Goal: Task Accomplishment & Management: Complete application form

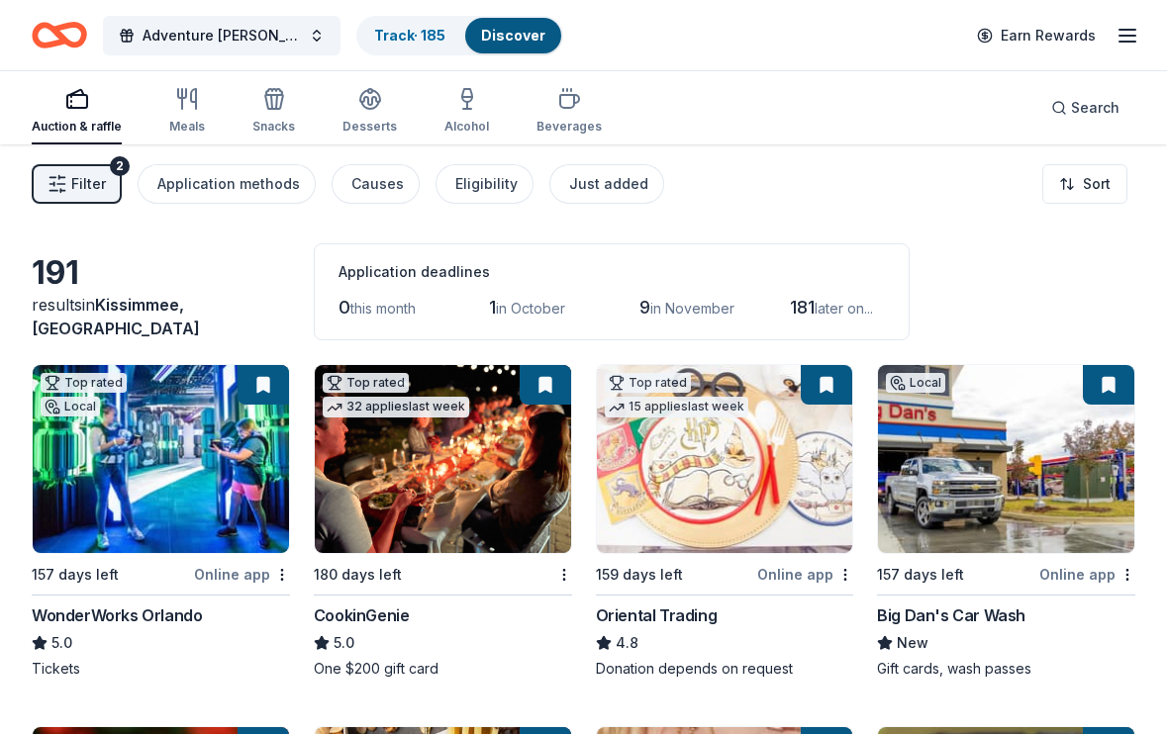
click at [497, 33] on link "Discover" at bounding box center [513, 35] width 64 height 17
click at [440, 33] on link "Track · 185" at bounding box center [409, 35] width 71 height 17
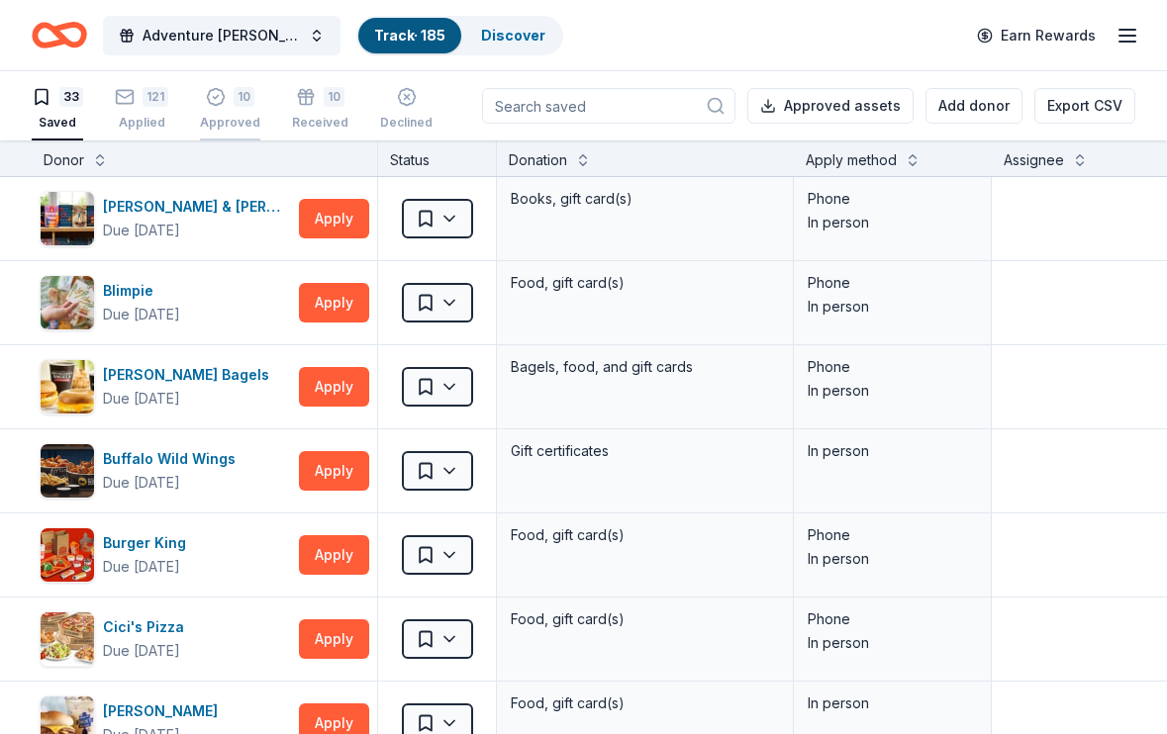
click at [249, 124] on div "Approved" at bounding box center [230, 123] width 60 height 16
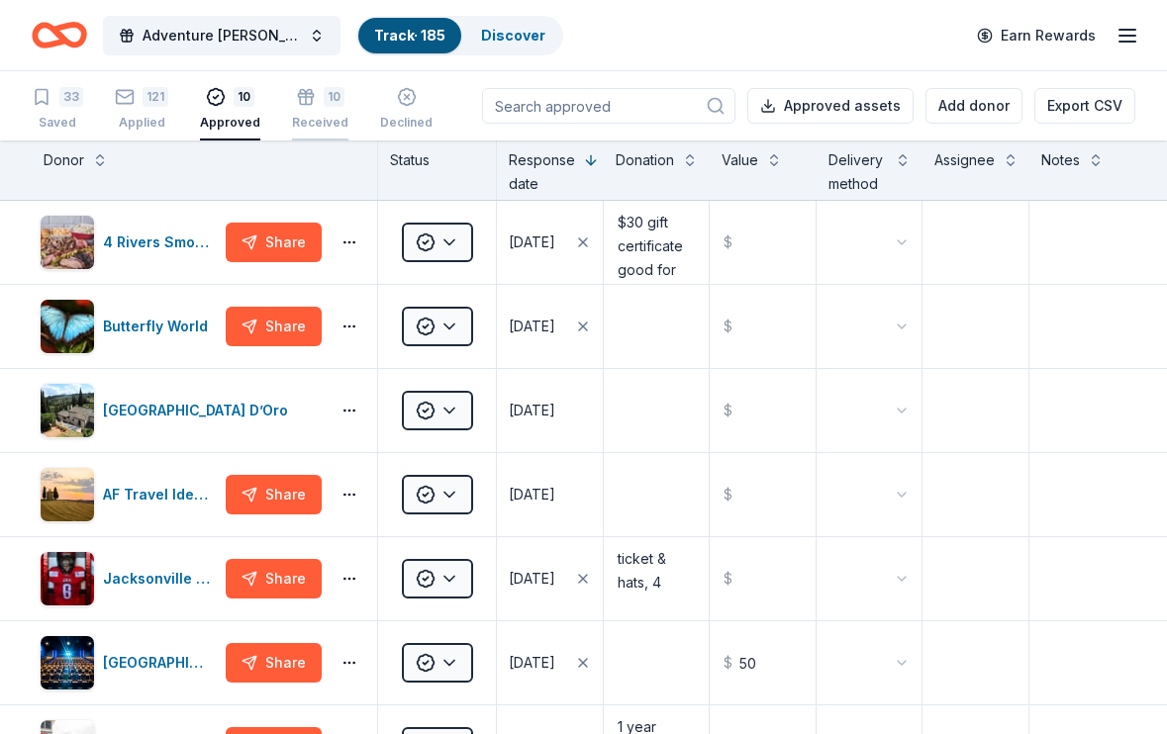
click at [304, 113] on div "10 Received" at bounding box center [320, 109] width 56 height 44
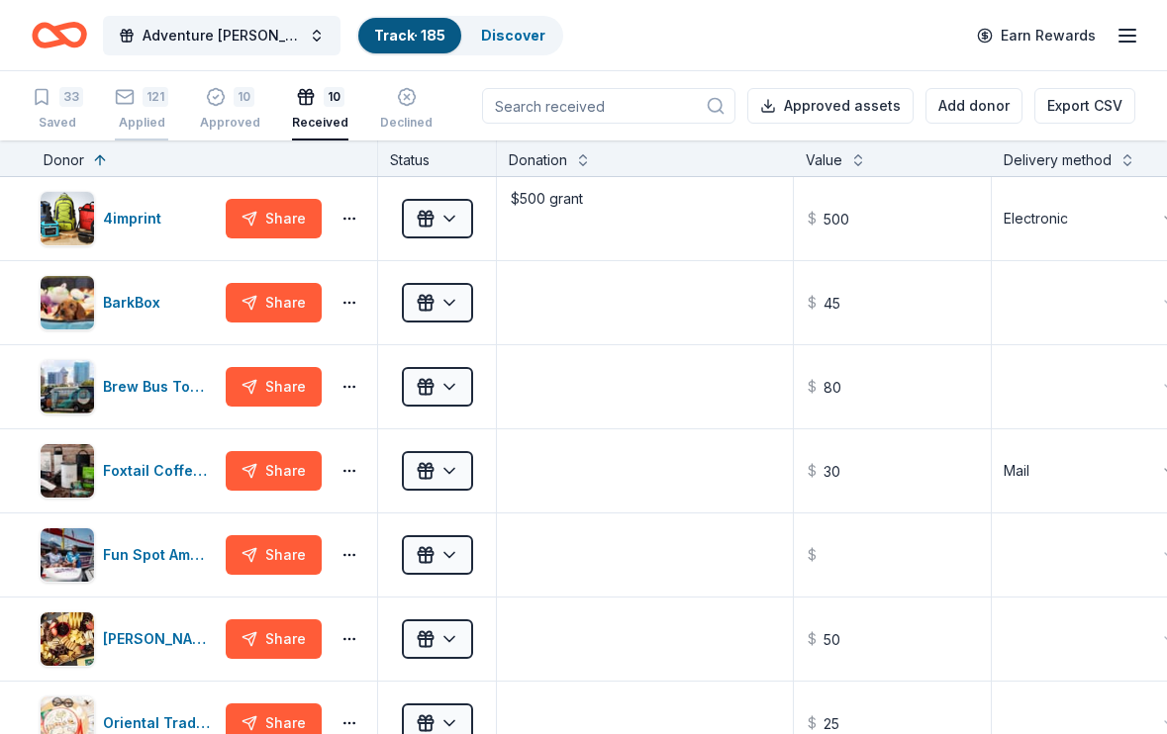
click at [162, 111] on div "121 Applied" at bounding box center [141, 109] width 53 height 44
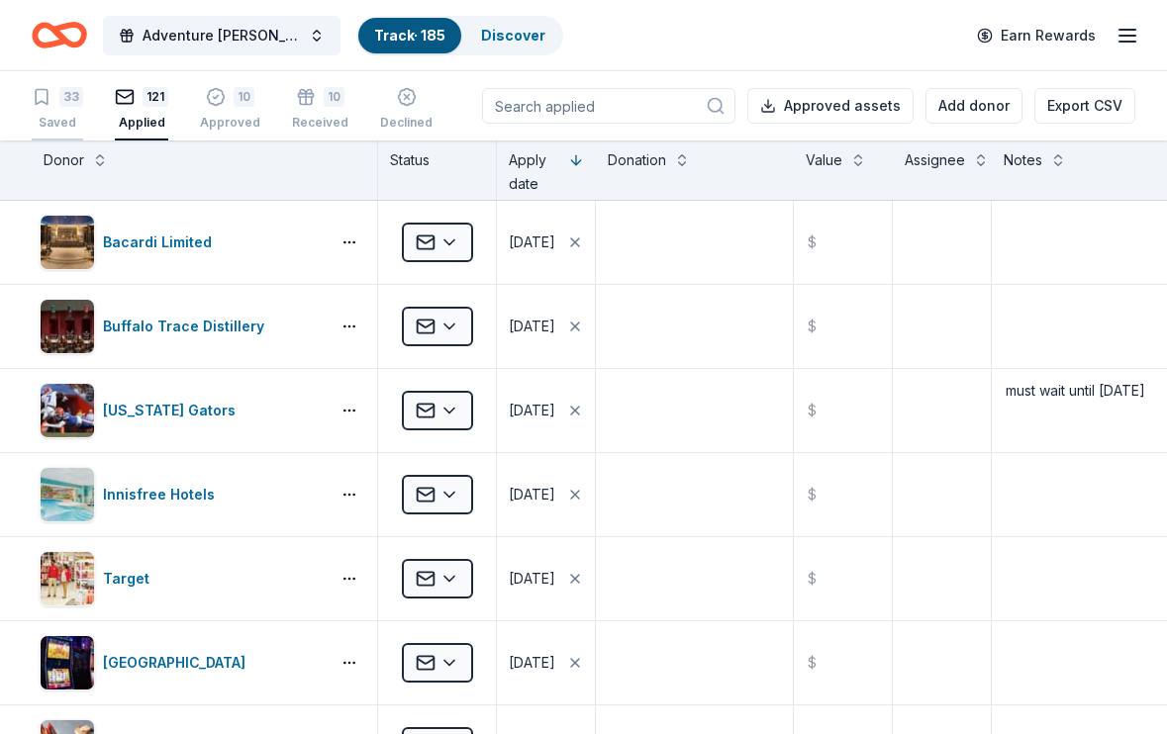
click at [76, 106] on div "33" at bounding box center [71, 97] width 24 height 20
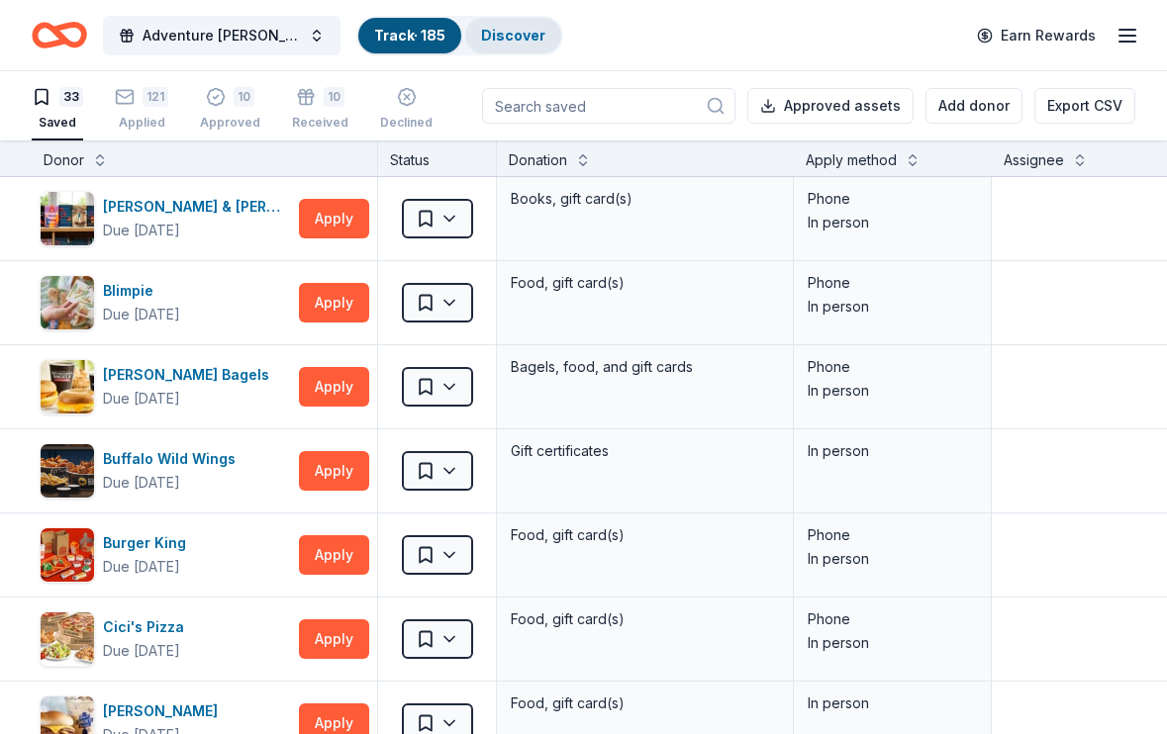
click at [493, 39] on link "Discover" at bounding box center [513, 35] width 64 height 17
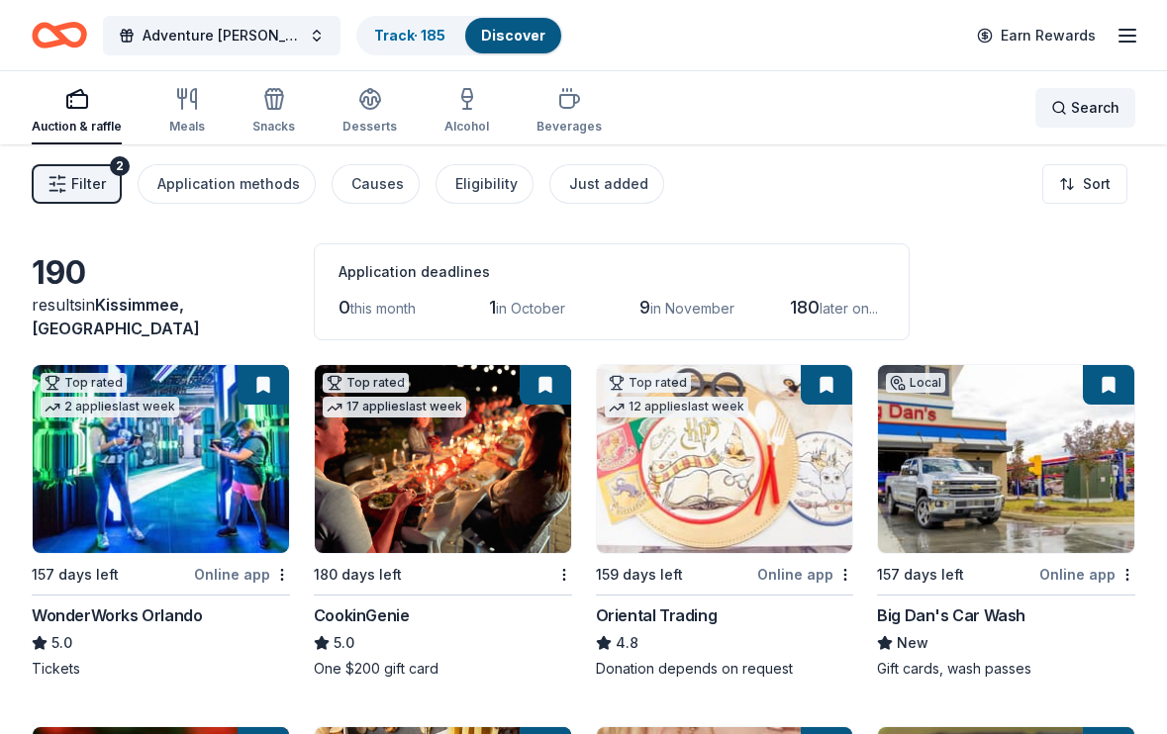
click at [1084, 96] on span "Search" at bounding box center [1095, 108] width 49 height 24
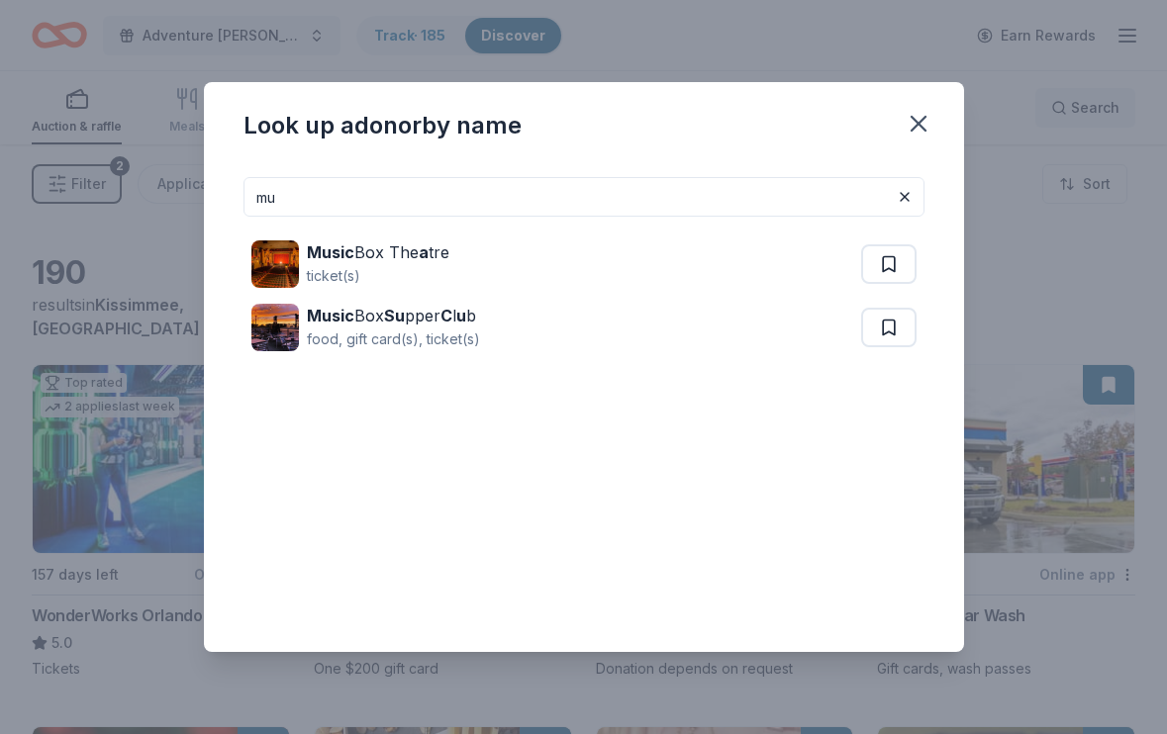
type input "m"
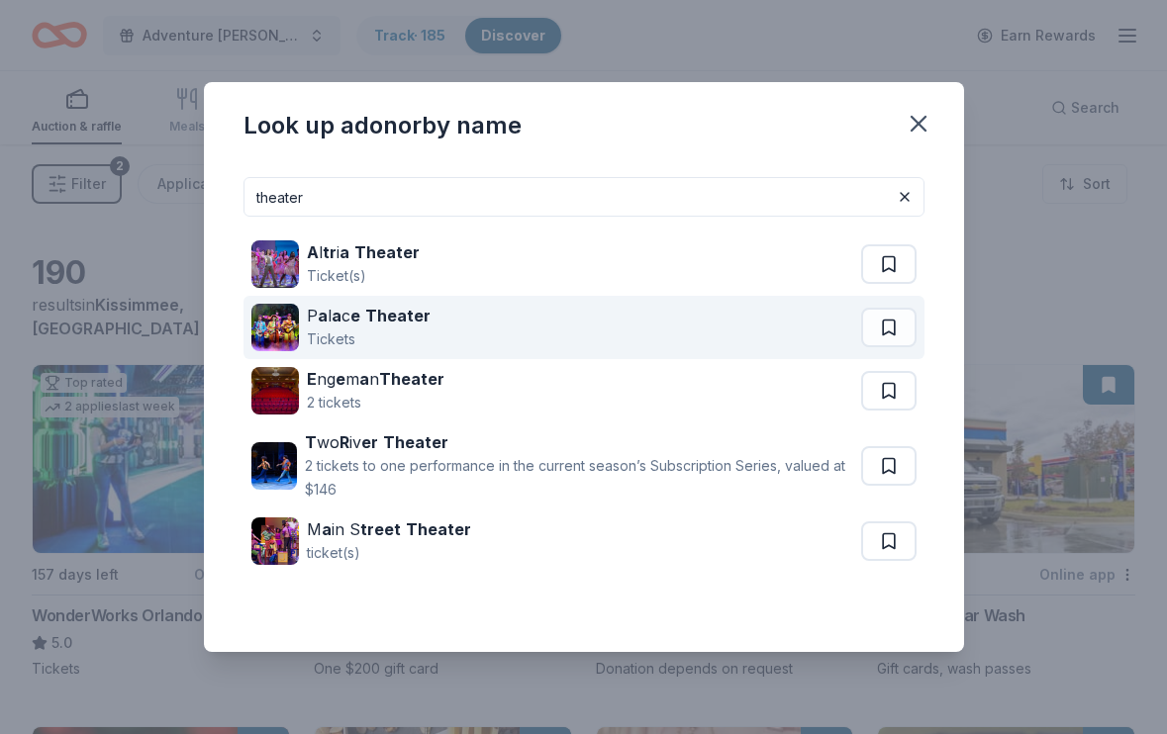
type input "theater"
click at [738, 315] on div "P a l a c e Theater Tickets" at bounding box center [556, 327] width 610 height 63
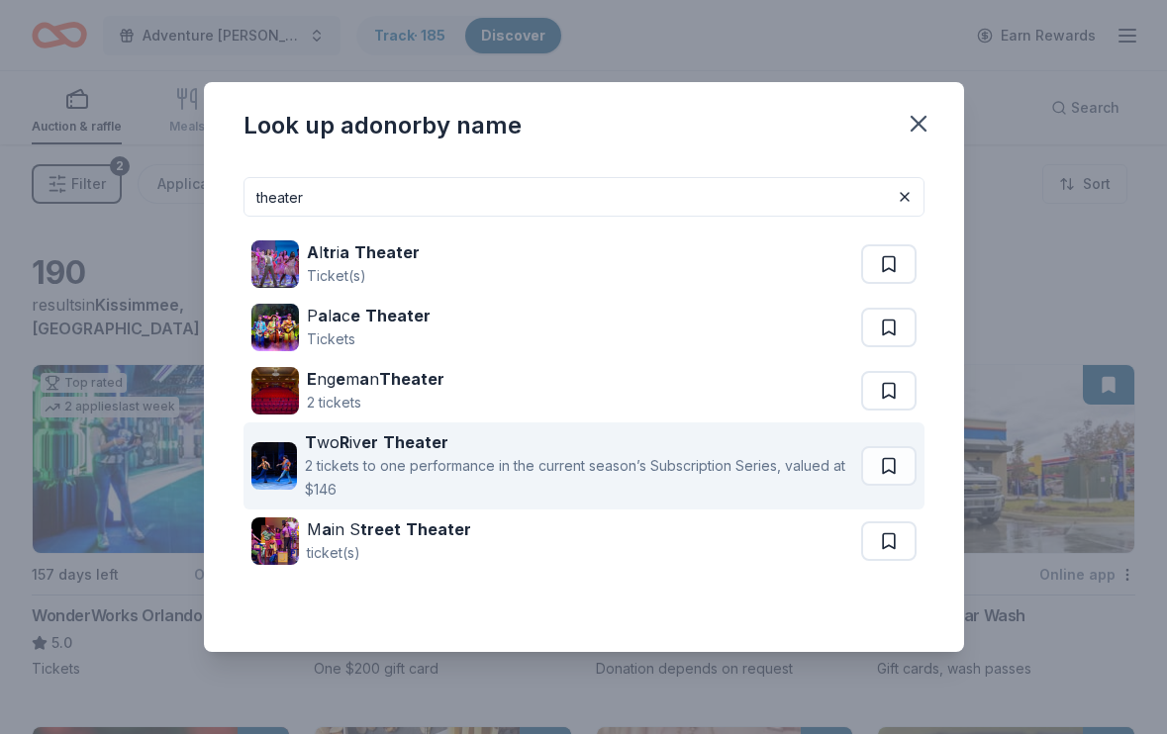
click at [432, 438] on strong "Theater" at bounding box center [415, 443] width 65 height 20
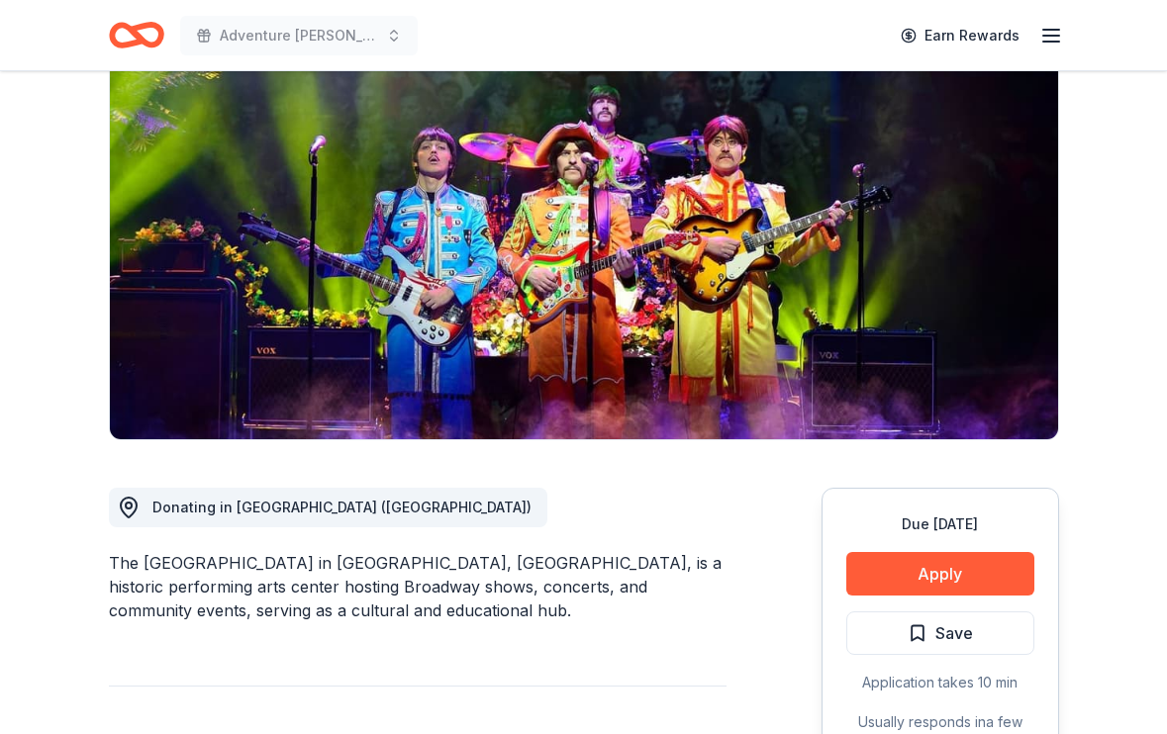
scroll to position [216, 0]
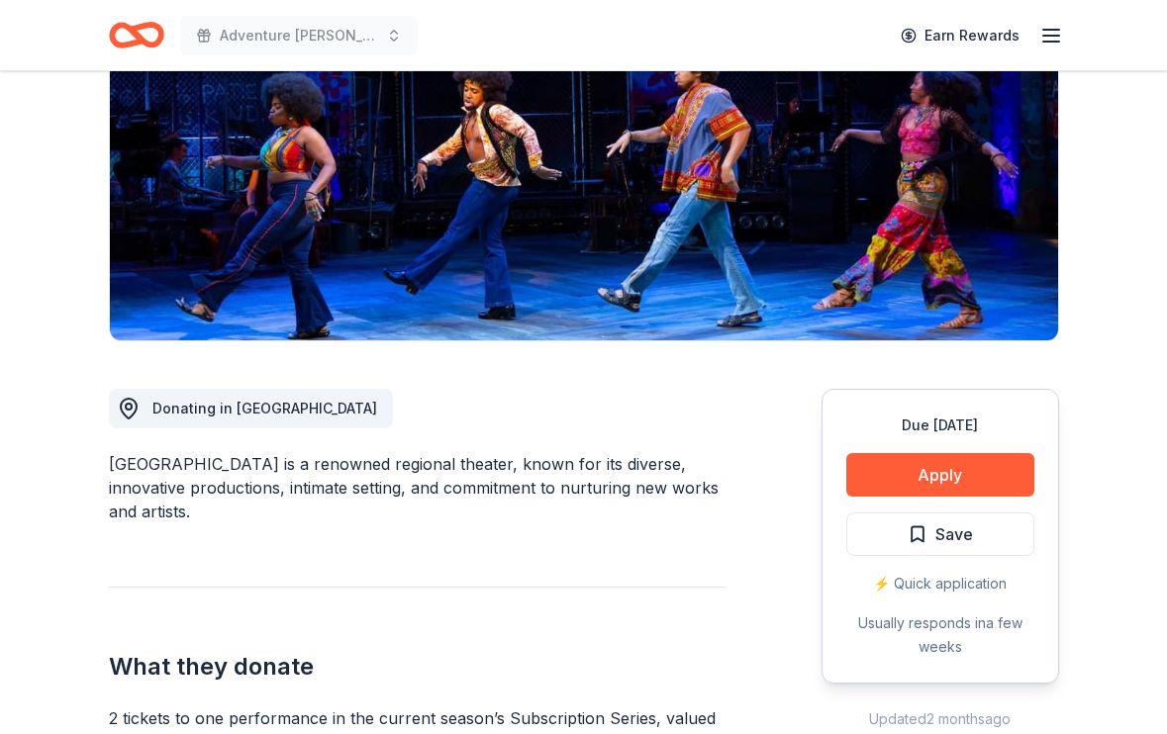
scroll to position [304, 0]
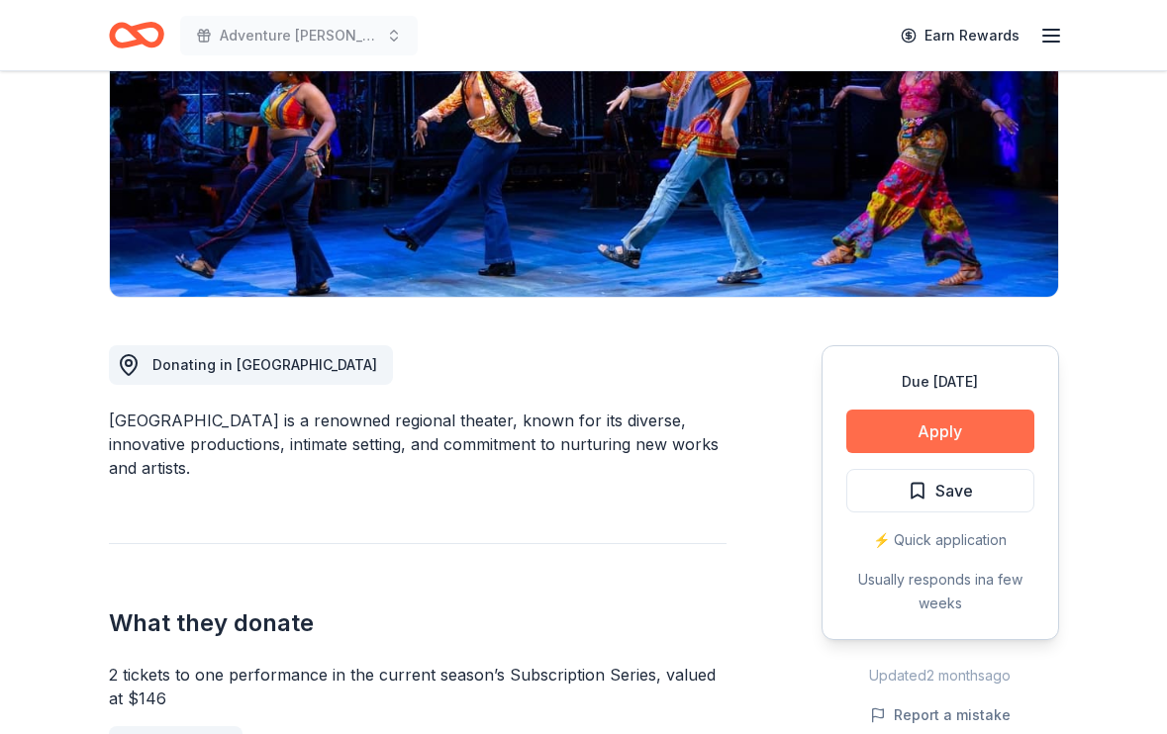
click at [941, 417] on button "Apply" at bounding box center [940, 432] width 188 height 44
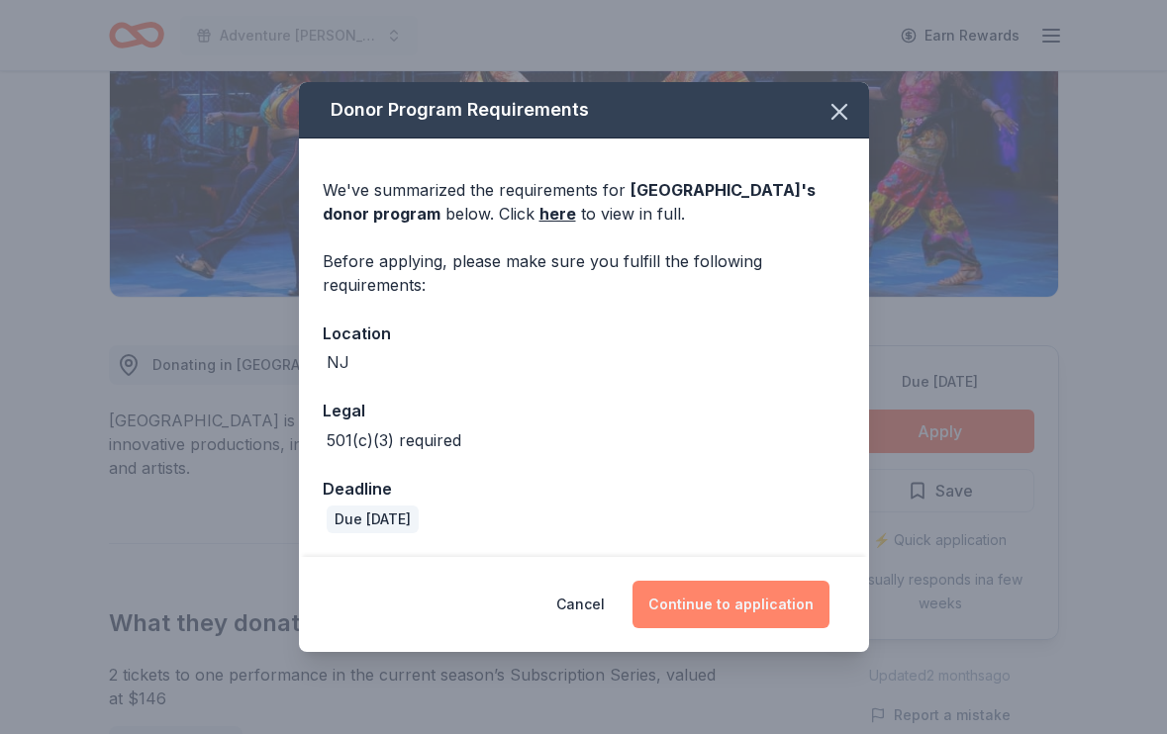
click at [740, 608] on button "Continue to application" at bounding box center [730, 605] width 197 height 48
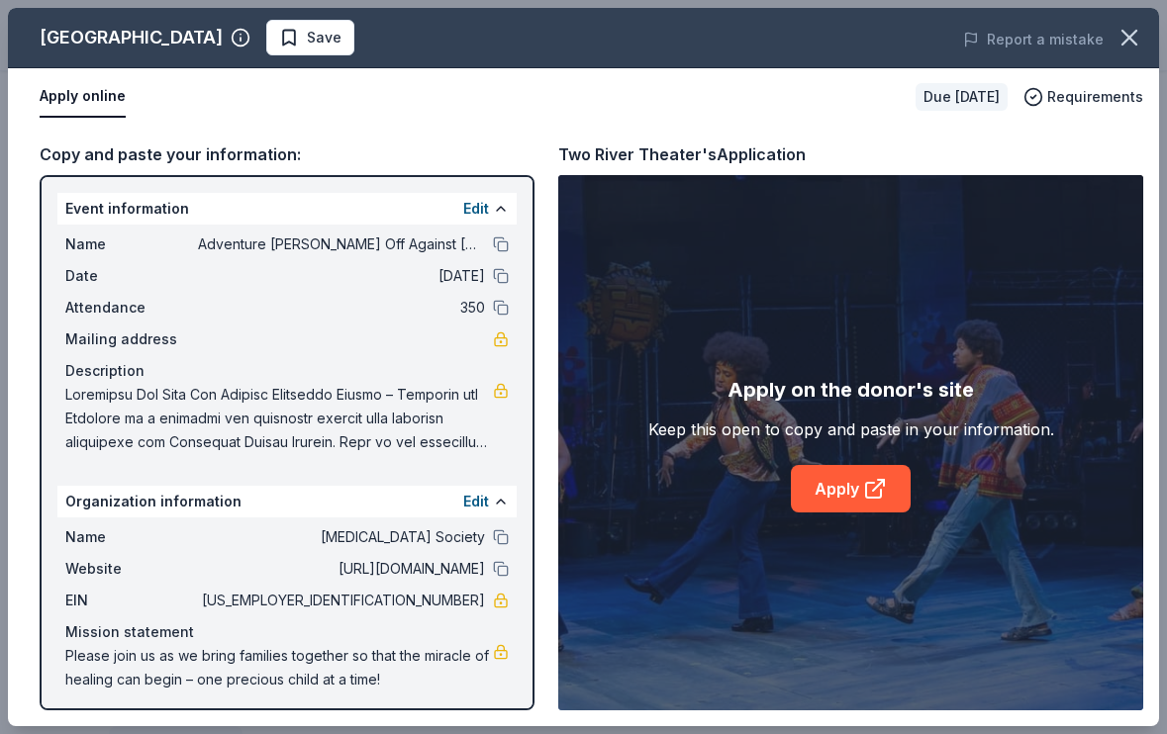
scroll to position [7, 0]
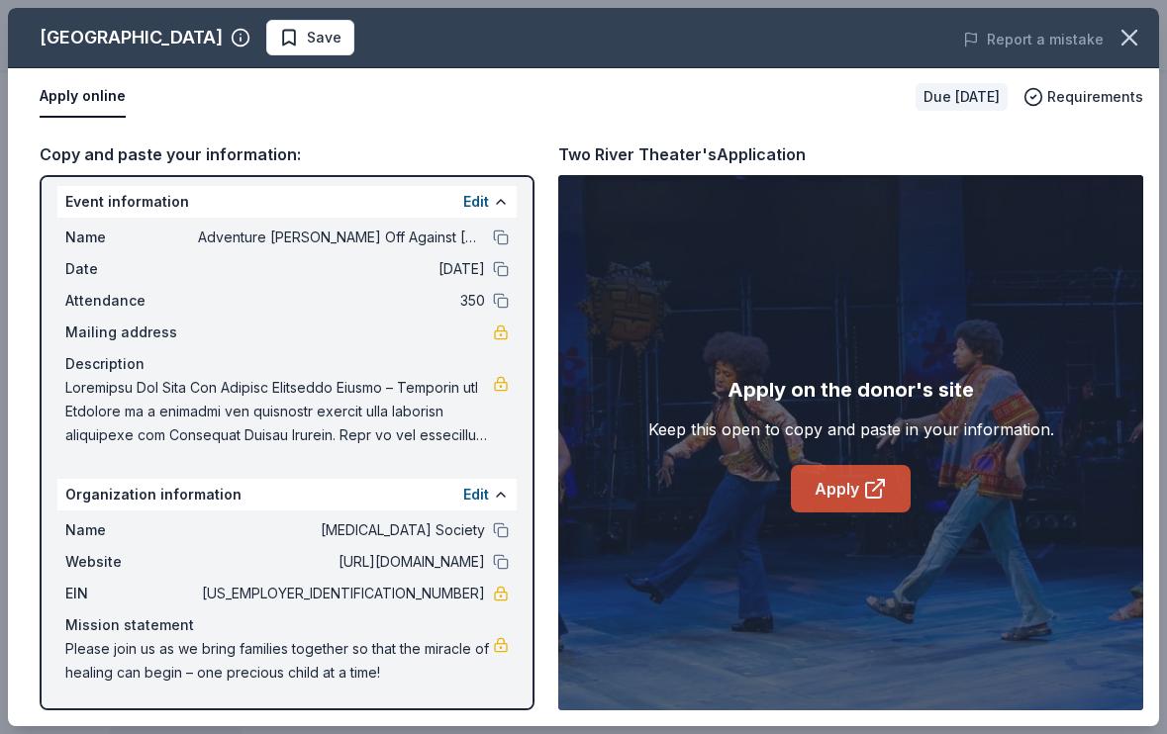
click at [801, 475] on link "Apply" at bounding box center [851, 489] width 120 height 48
